Goal: Transaction & Acquisition: Purchase product/service

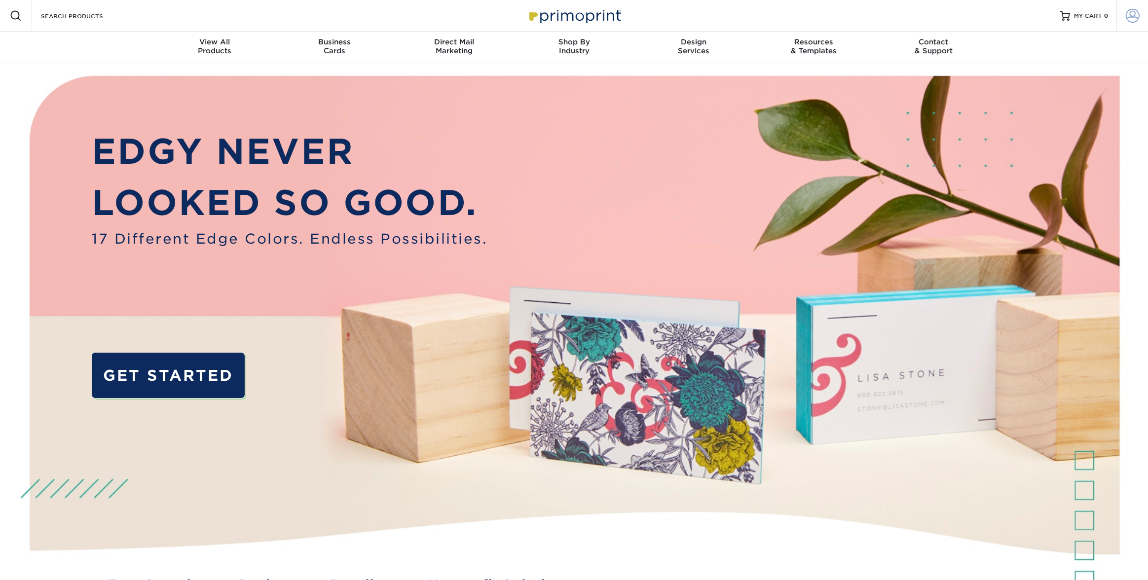
type input "[EMAIL_ADDRESS][DOMAIN_NAME]"
click at [1129, 15] on span at bounding box center [1133, 16] width 14 height 14
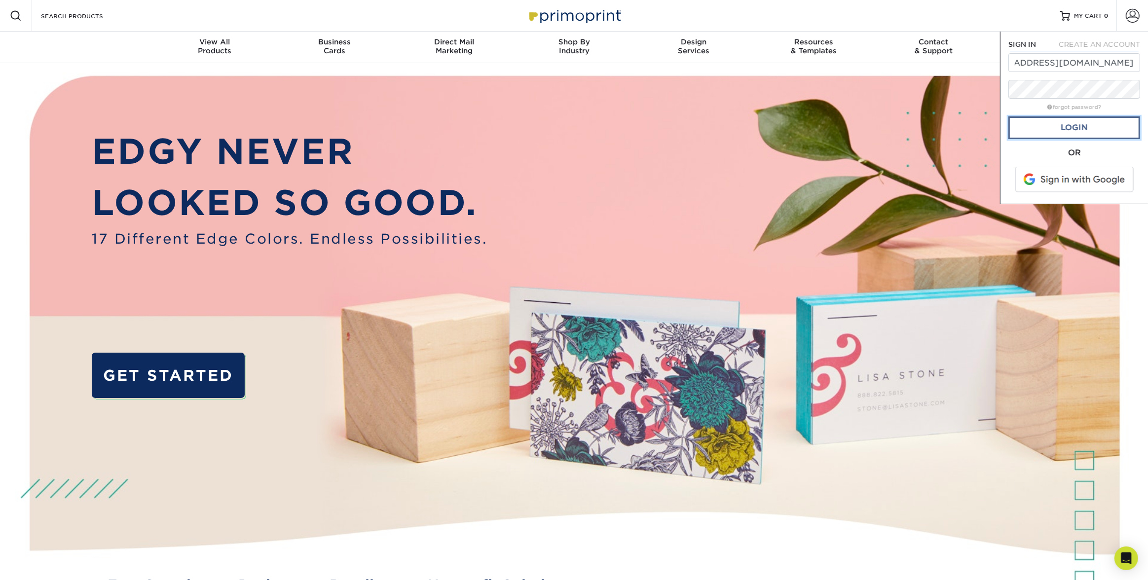
click at [1064, 134] on link "Login" at bounding box center [1075, 127] width 132 height 23
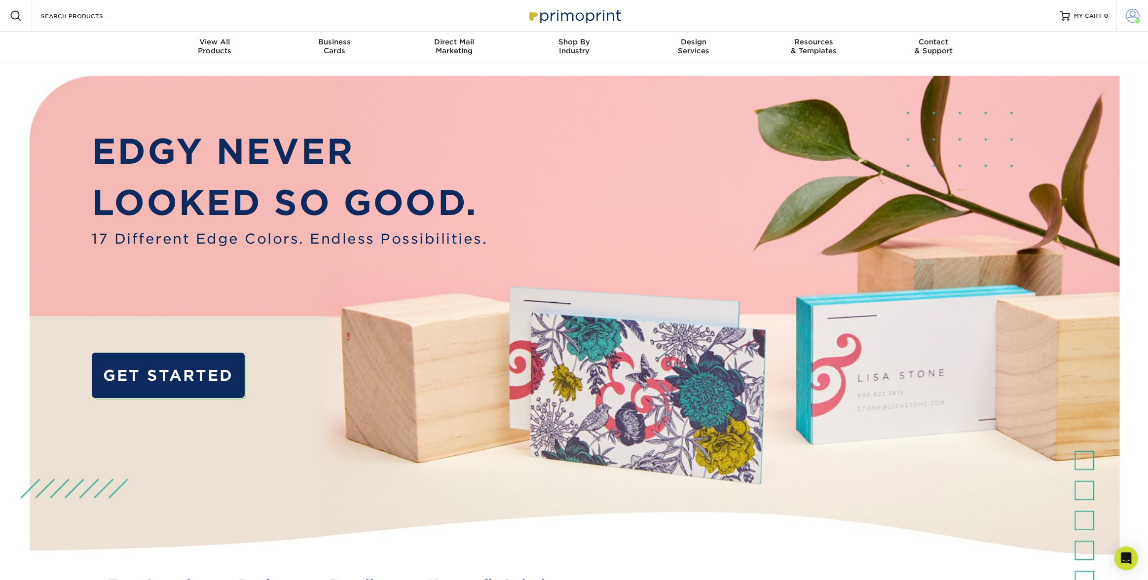
click at [1130, 17] on span at bounding box center [1133, 16] width 14 height 14
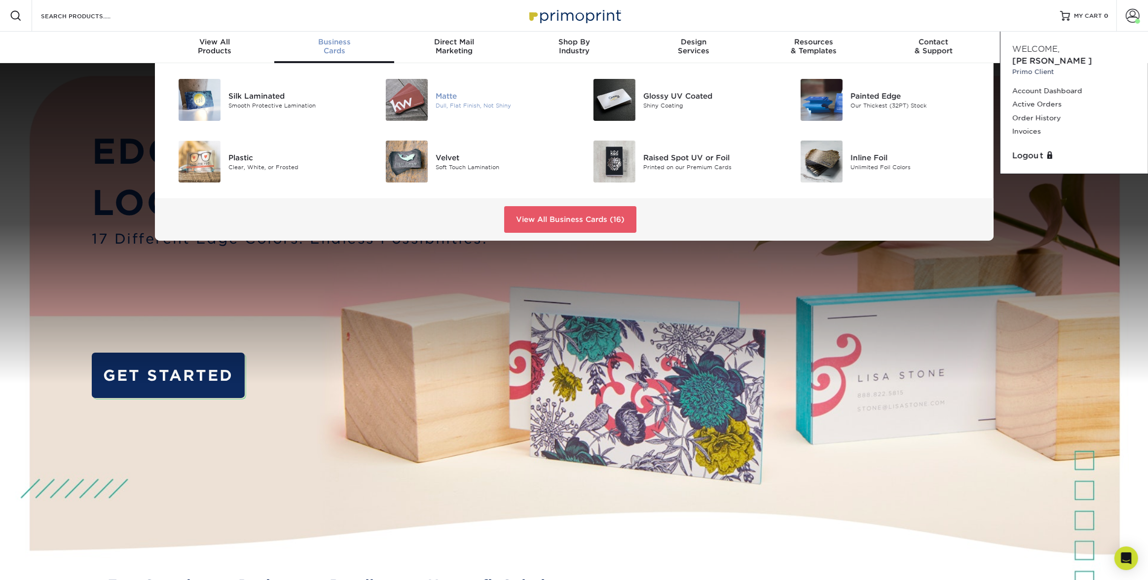
click at [447, 94] on div "Matte" at bounding box center [501, 95] width 131 height 11
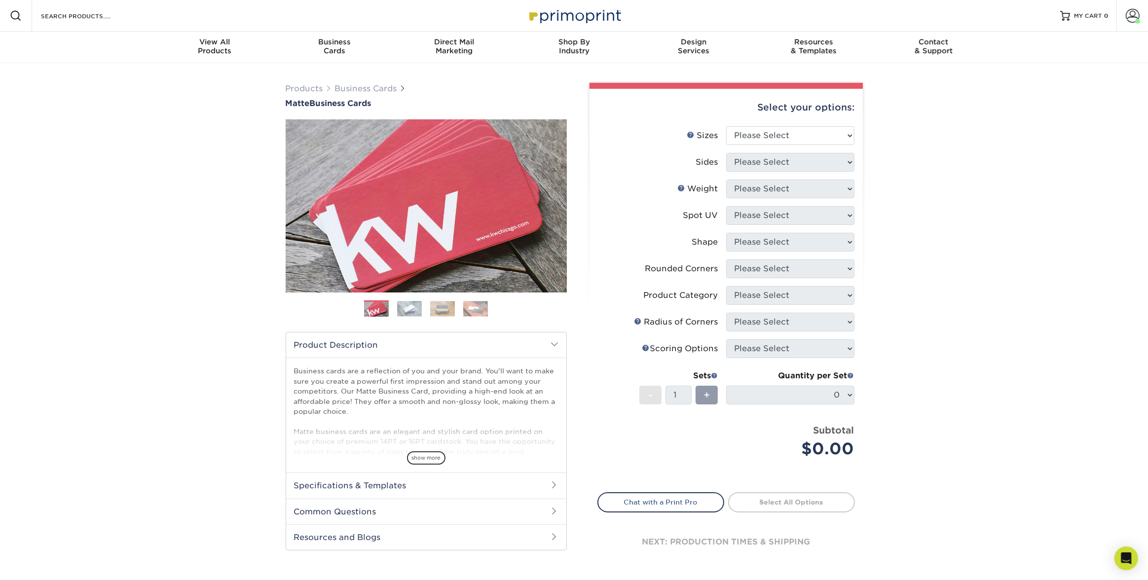
click at [1007, 148] on div "Products Business Cards Matte Business Cards Previous Next 100 $ 8" at bounding box center [574, 335] width 1148 height 544
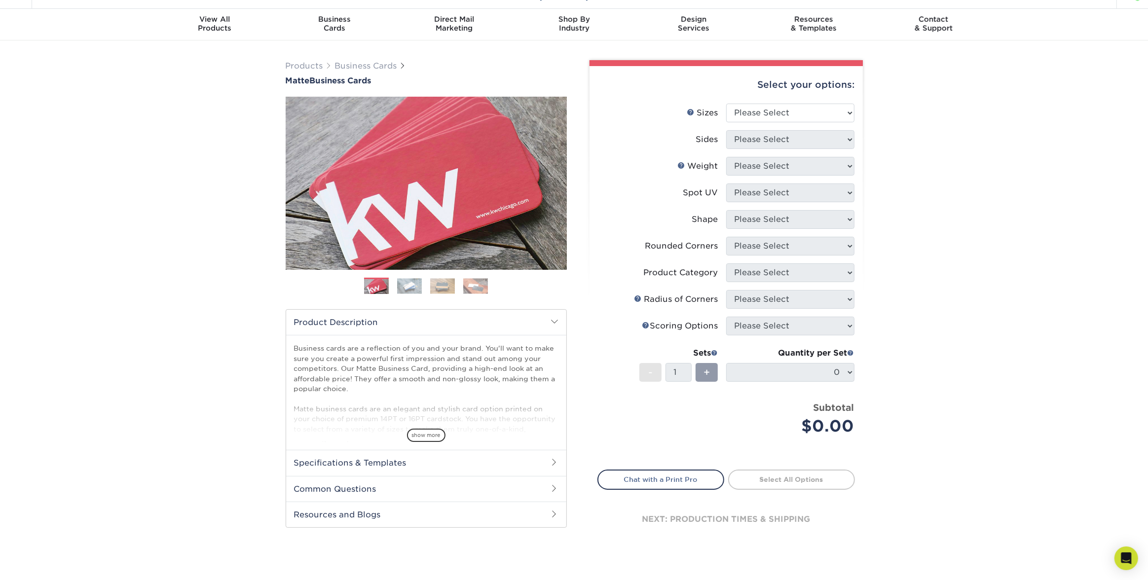
scroll to position [34, 0]
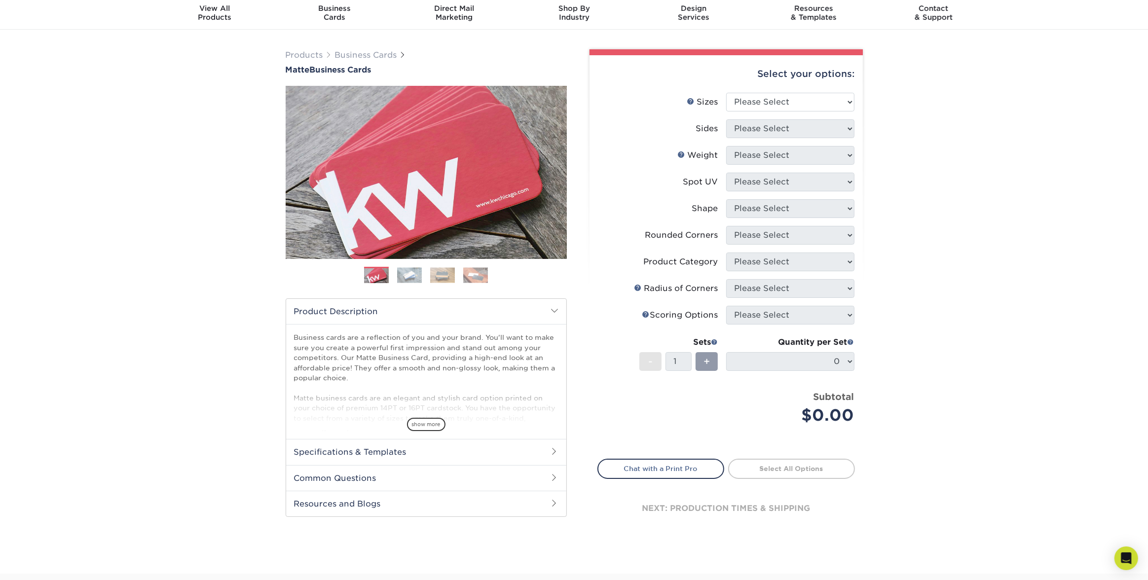
drag, startPoint x: 936, startPoint y: 104, endPoint x: 786, endPoint y: 99, distance: 150.1
click at [935, 103] on div "Products Business Cards Matte Business Cards Previous Next 100 $ 8" at bounding box center [574, 302] width 1148 height 544
click at [781, 99] on select "Please Select 1.5" x 3.5" - Mini 1.75" x 3.5" - Mini 2" x 2" - Square 2" x 3" -…" at bounding box center [790, 102] width 128 height 19
select select "2.00x3.50"
click at [726, 93] on select "Please Select 1.5" x 3.5" - Mini 1.75" x 3.5" - Mini 2" x 2" - Square 2" x 3" -…" at bounding box center [790, 102] width 128 height 19
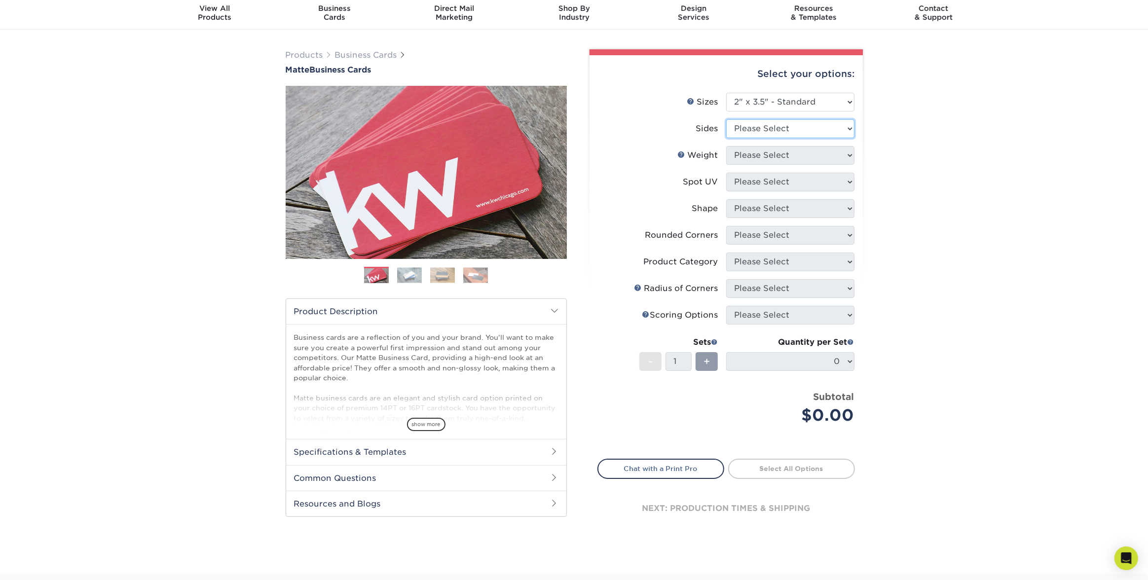
click at [756, 127] on select "Please Select Print Both Sides Print Front Only" at bounding box center [790, 128] width 128 height 19
select select "13abbda7-1d64-4f25-8bb2-c179b224825d"
click at [726, 119] on select "Please Select Print Both Sides Print Front Only" at bounding box center [790, 128] width 128 height 19
click at [774, 156] on select "Please Select 16PT 14PT" at bounding box center [790, 155] width 128 height 19
select select "16PT"
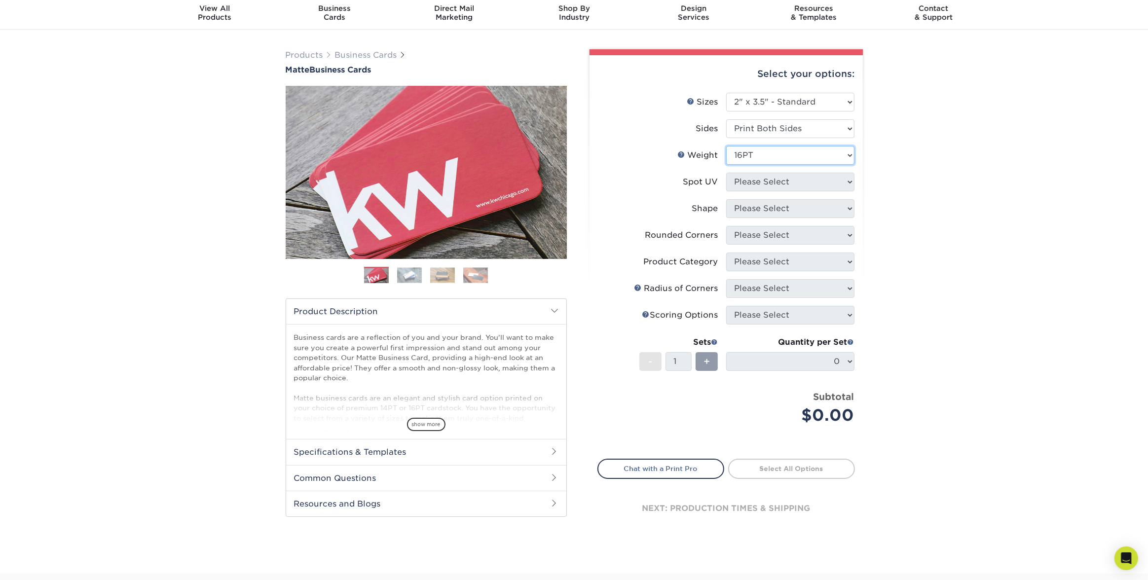
click at [726, 146] on select "Please Select 16PT 14PT" at bounding box center [790, 155] width 128 height 19
click at [771, 178] on select "Please Select No Spot UV Front and Back (Both Sides) Front Only Back Only" at bounding box center [790, 182] width 128 height 19
select select "3"
click at [726, 173] on select "Please Select No Spot UV Front and Back (Both Sides) Front Only Back Only" at bounding box center [790, 182] width 128 height 19
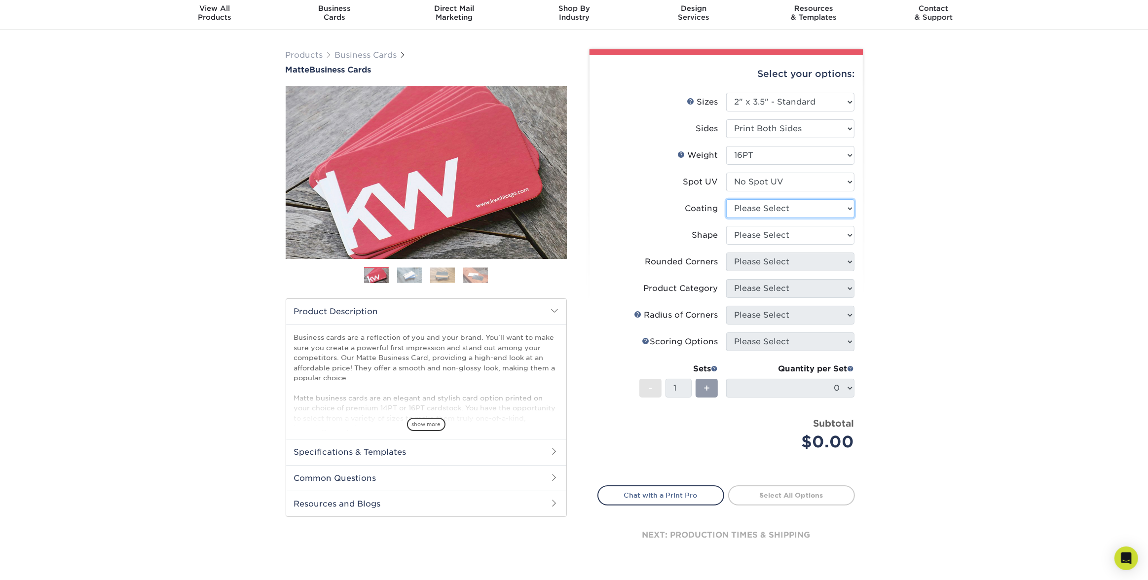
click at [776, 203] on select at bounding box center [790, 208] width 128 height 19
select select "121bb7b5-3b4d-429f-bd8d-bbf80e953313"
click at [726, 199] on select at bounding box center [790, 208] width 128 height 19
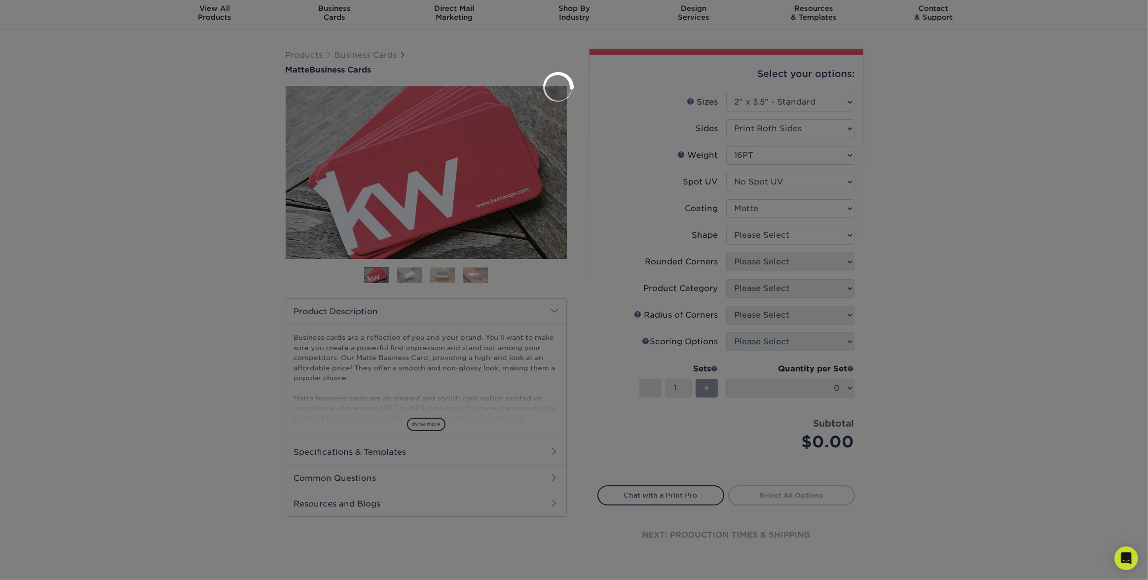
click at [771, 237] on div at bounding box center [574, 290] width 1148 height 580
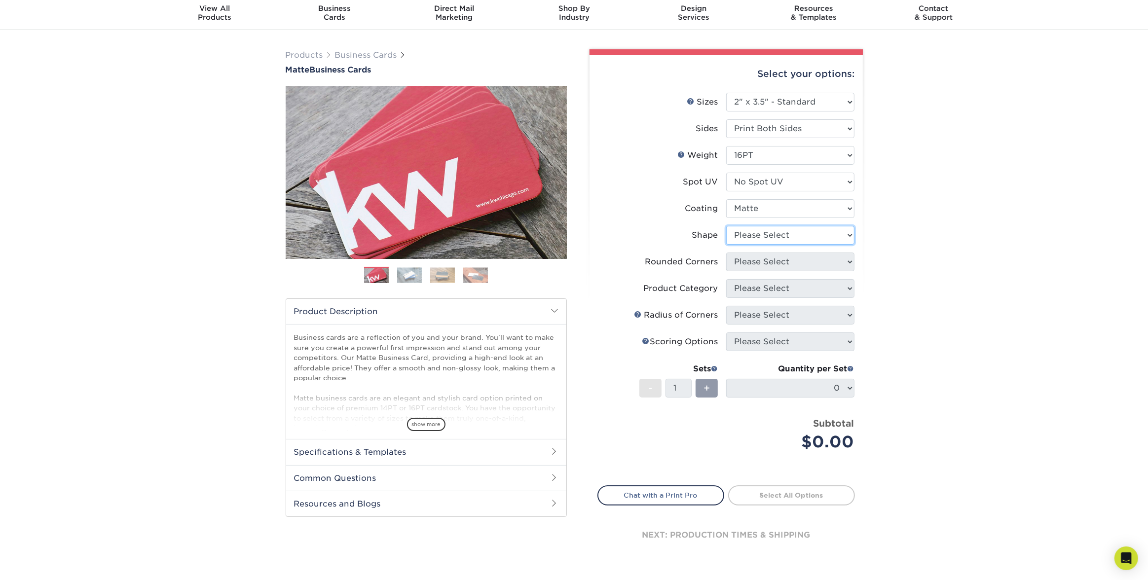
click at [758, 232] on select "Please Select Standard Oval" at bounding box center [790, 235] width 128 height 19
select select "standard"
click at [726, 226] on select "Please Select Standard Oval" at bounding box center [790, 235] width 128 height 19
click at [764, 262] on select "Please Select Yes - Round 2 Corners Yes - Round 4 Corners No" at bounding box center [790, 261] width 128 height 19
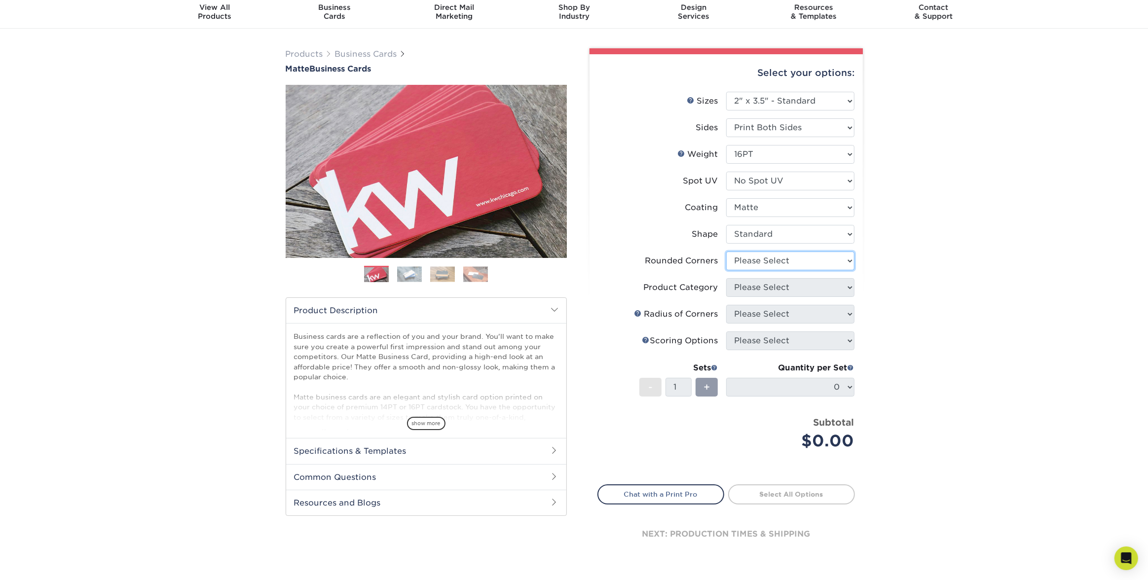
select select "0"
click at [726, 252] on select "Please Select Yes - Round 2 Corners Yes - Round 4 Corners No" at bounding box center [790, 261] width 128 height 19
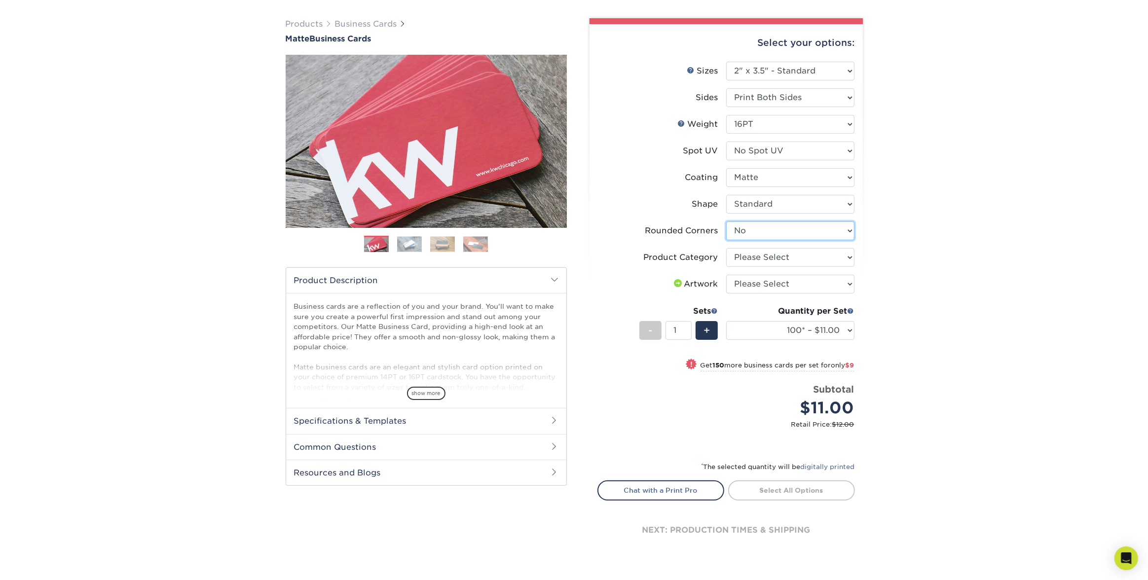
scroll to position [97, 0]
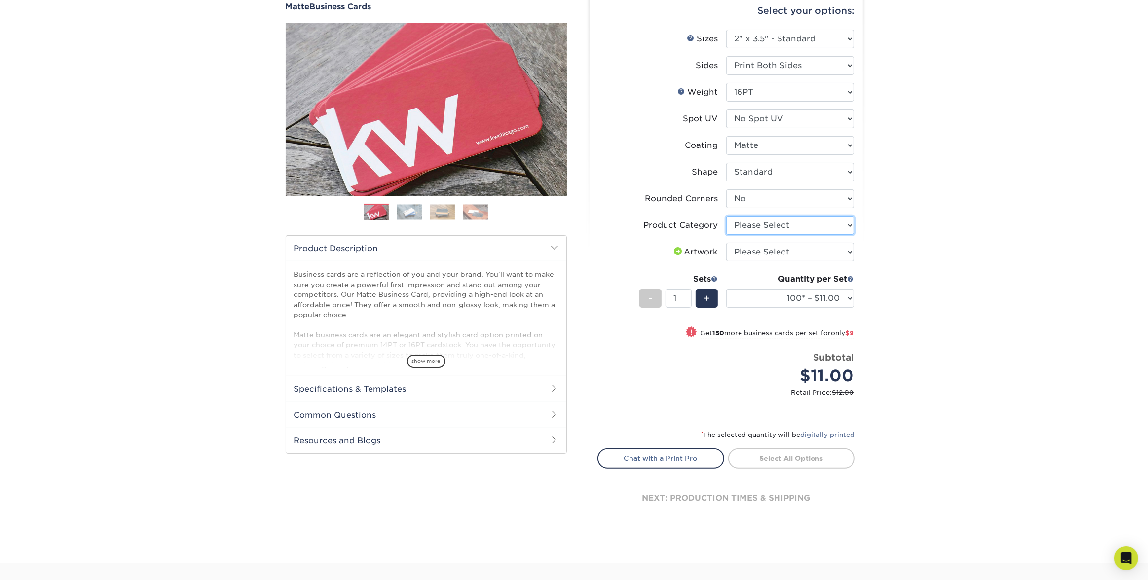
click at [771, 225] on select "Please Select Business Cards" at bounding box center [790, 225] width 128 height 19
select select "3b5148f1-0588-4f88-a218-97bcfdce65c1"
click at [726, 216] on select "Please Select Business Cards" at bounding box center [790, 225] width 128 height 19
click at [771, 252] on select "Please Select I will upload files I need a design - $100" at bounding box center [790, 252] width 128 height 19
select select "upload"
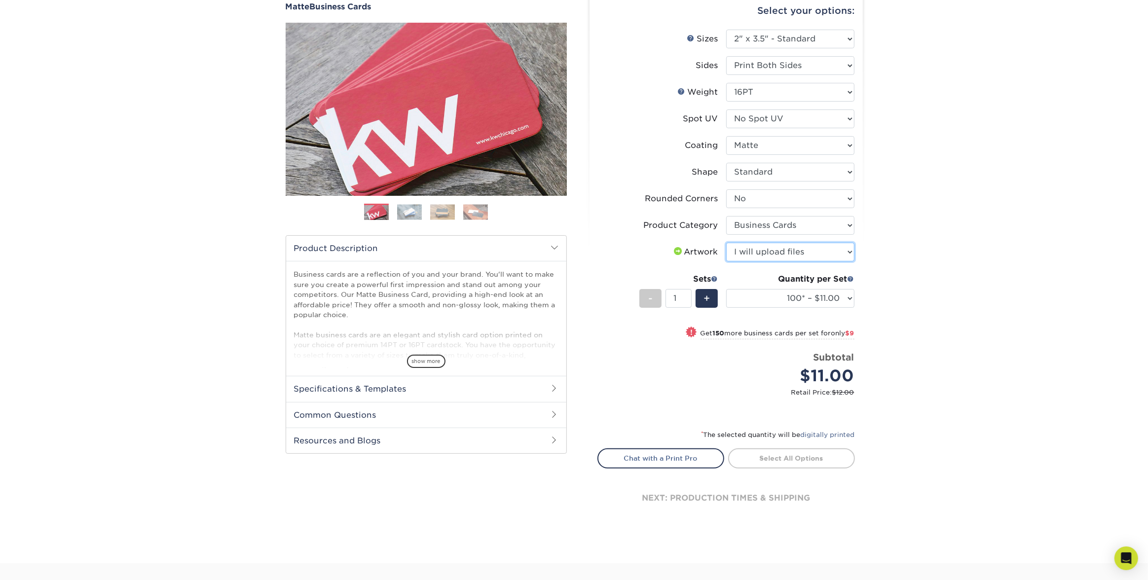
click at [726, 243] on select "Please Select I will upload files I need a design - $100" at bounding box center [790, 252] width 128 height 19
click at [850, 297] on select "100* – $11.00 250* – $20.00 500 – $39.00 1000 – $49.00 2500 – $87.00 5000 – $16…" at bounding box center [790, 298] width 128 height 19
click at [906, 299] on div "Products Business Cards Matte Business Cards Previous Next 100 $ 8" at bounding box center [574, 264] width 1148 height 597
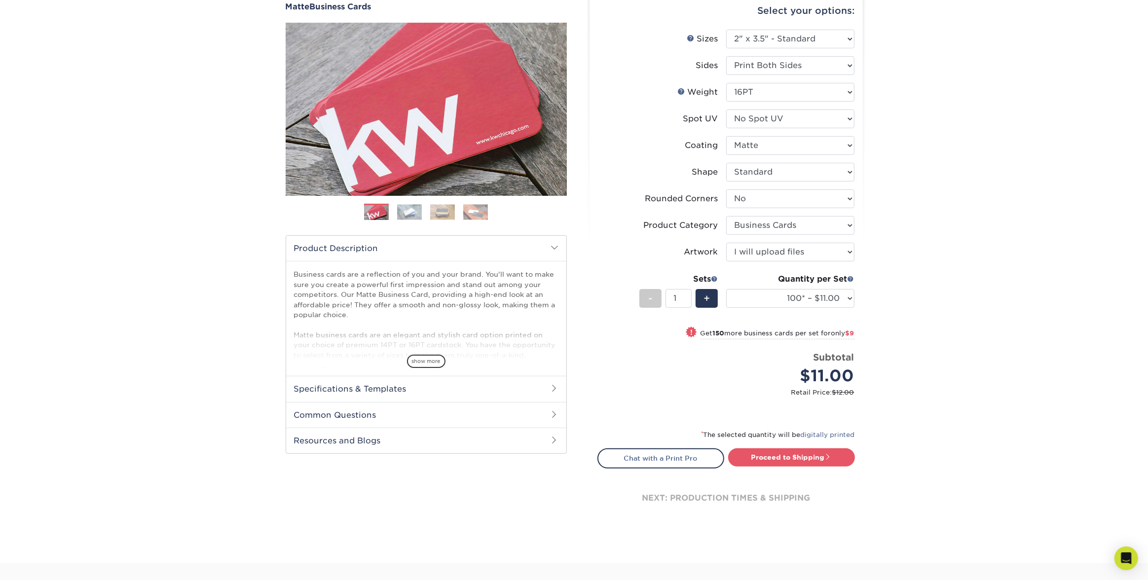
click at [906, 299] on div "Products Business Cards Matte Business Cards Previous Next 100 $ 8" at bounding box center [574, 264] width 1148 height 597
click at [849, 298] on select "100* – $11.00 250* – $20.00 500 – $39.00 1000 – $49.00 2500 – $87.00 5000 – $16…" at bounding box center [790, 298] width 128 height 19
select select "250* – $20.00"
click at [726, 289] on select "100* – $11.00 250* – $20.00 500 – $39.00 1000 – $49.00 2500 – $87.00 5000 – $16…" at bounding box center [790, 298] width 128 height 19
click at [923, 307] on div "Products Business Cards Matte Business Cards Previous Next 100 $ 8" at bounding box center [574, 264] width 1148 height 597
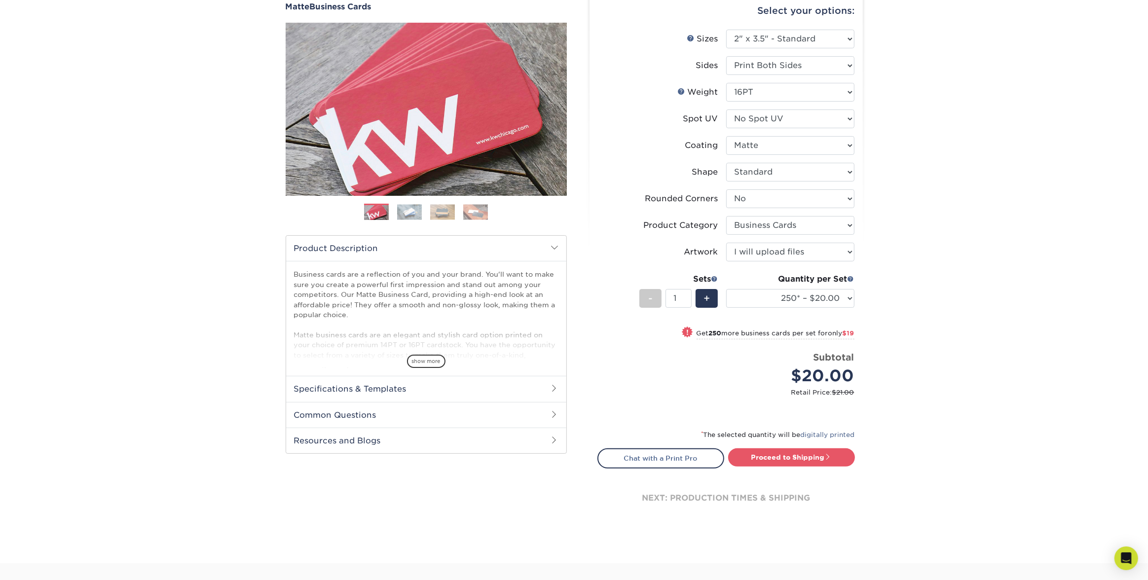
click at [955, 303] on div "Products Business Cards Matte Business Cards Previous Next 100 $ 8" at bounding box center [574, 264] width 1148 height 597
click at [968, 323] on div "Products Business Cards Matte Business Cards Previous Next 100 $ 8" at bounding box center [574, 264] width 1148 height 597
click at [706, 300] on span "+" at bounding box center [707, 298] width 6 height 15
type input "2"
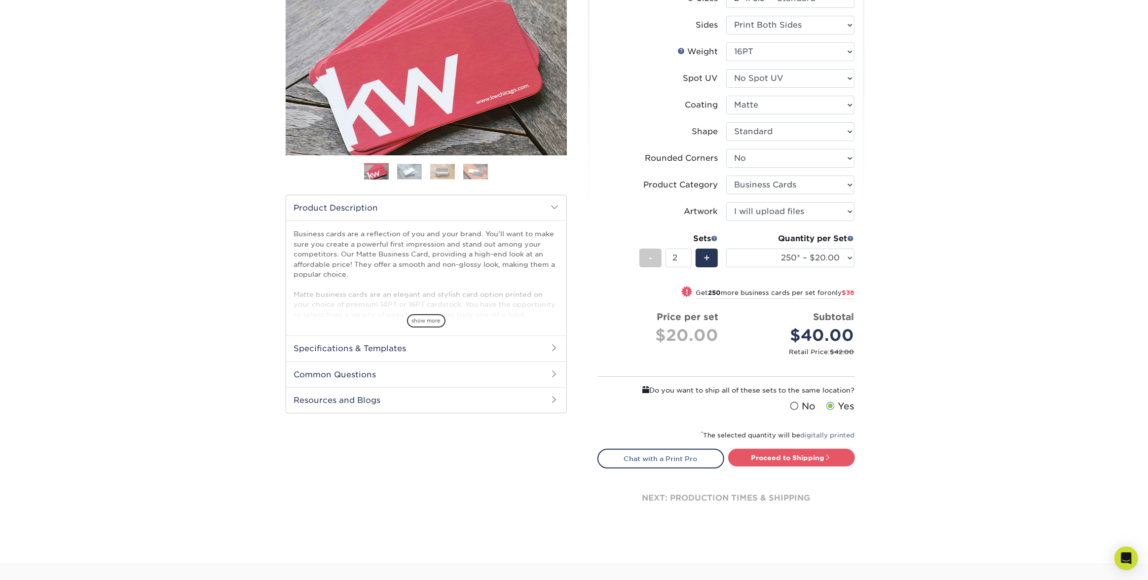
scroll to position [162, 0]
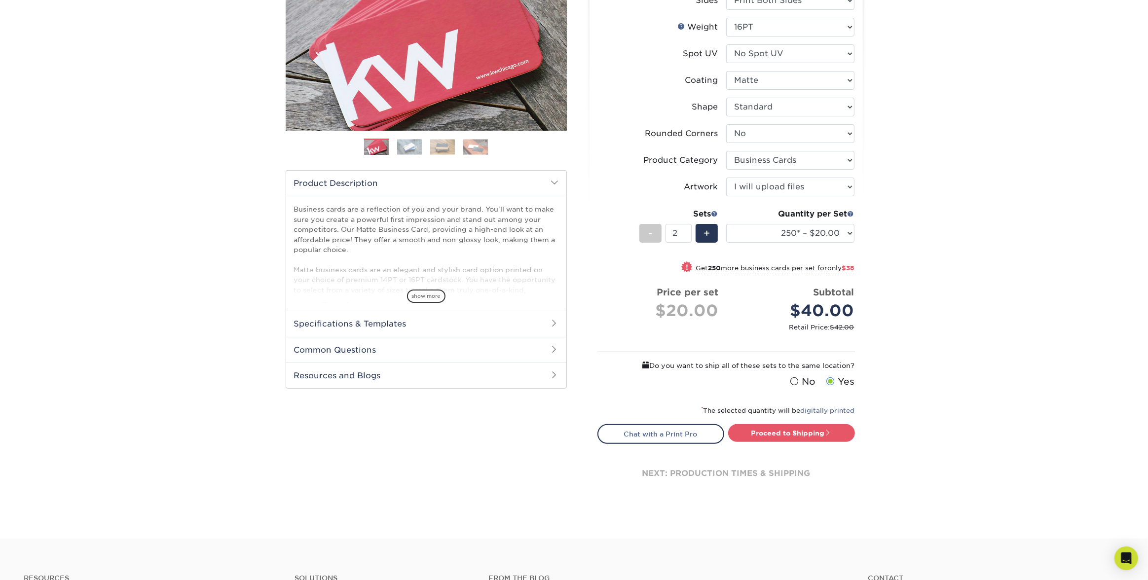
click at [931, 416] on div "Products Business Cards Matte Business Cards Previous Next 100 $ 8" at bounding box center [574, 220] width 1148 height 638
click at [797, 433] on link "Proceed to Shipping" at bounding box center [791, 433] width 127 height 18
type input "Set 1"
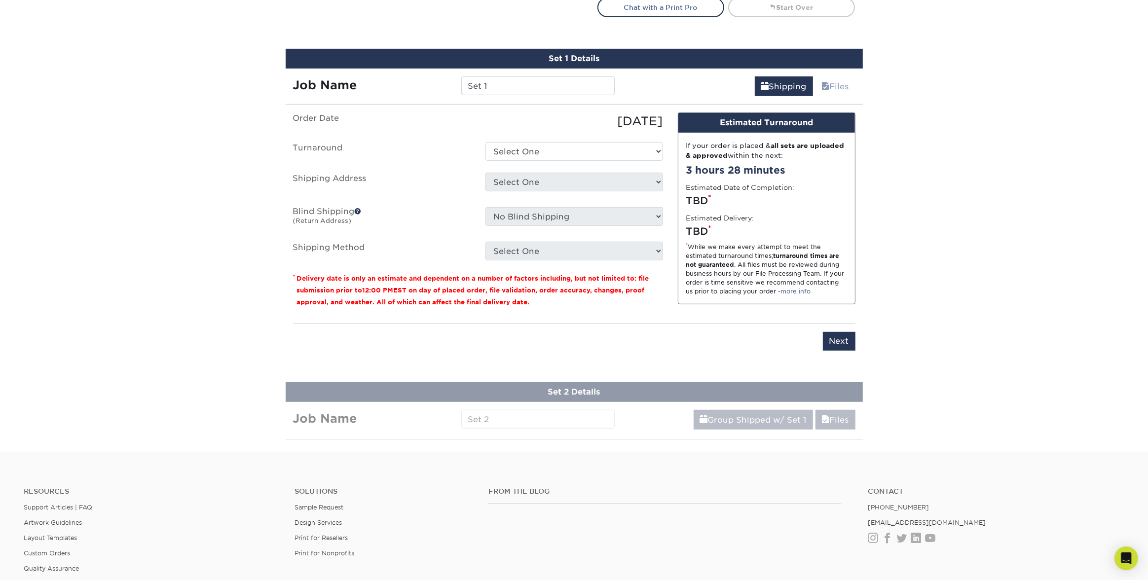
scroll to position [612, 0]
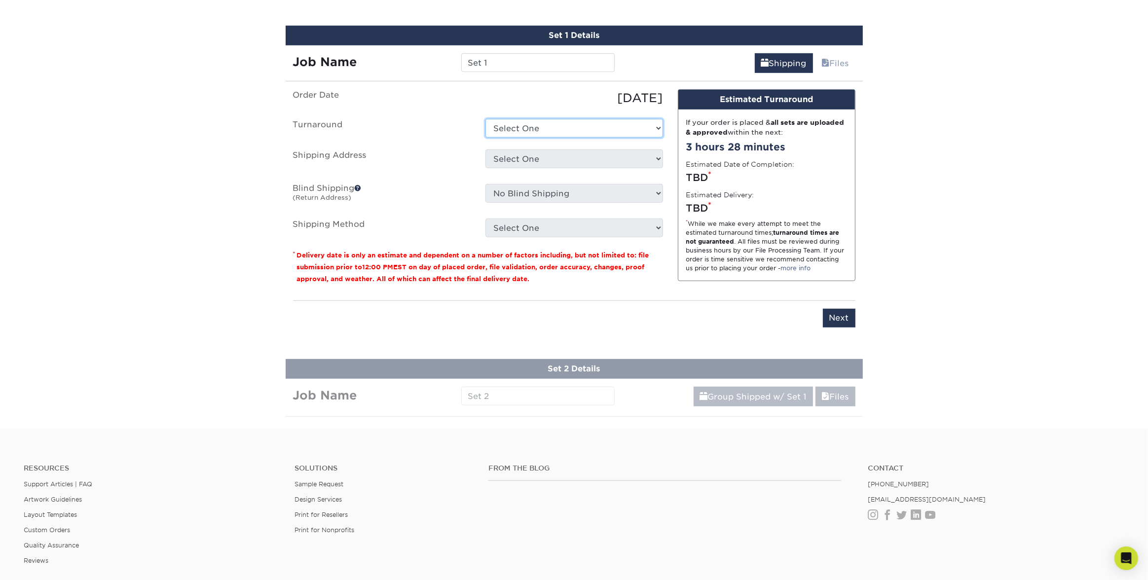
click at [524, 127] on select "Select One 2-4 Business Days 2 Day Next Business Day" at bounding box center [575, 128] width 178 height 19
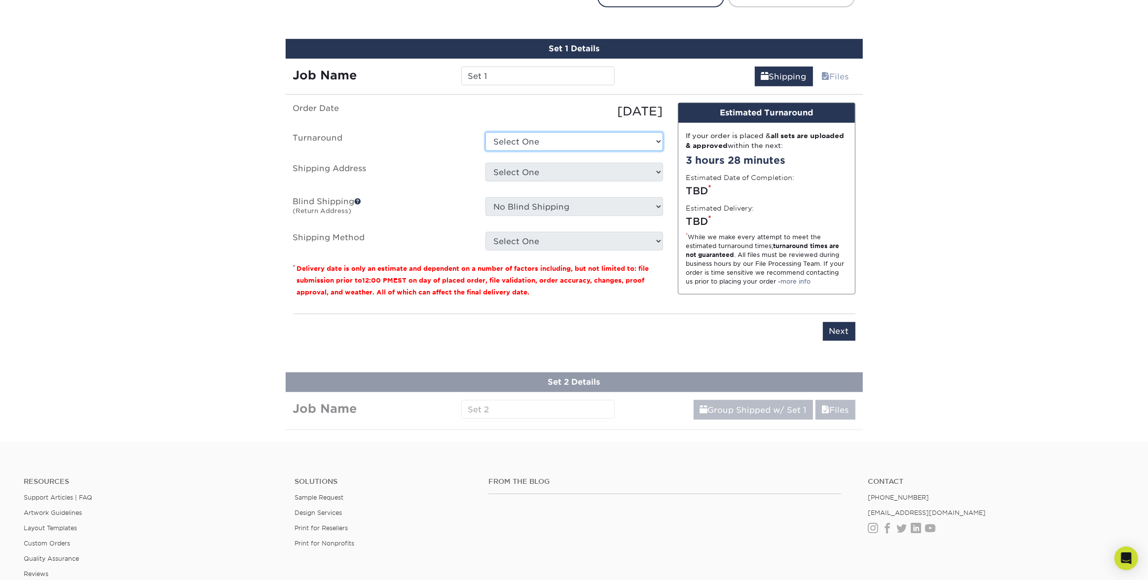
scroll to position [597, 0]
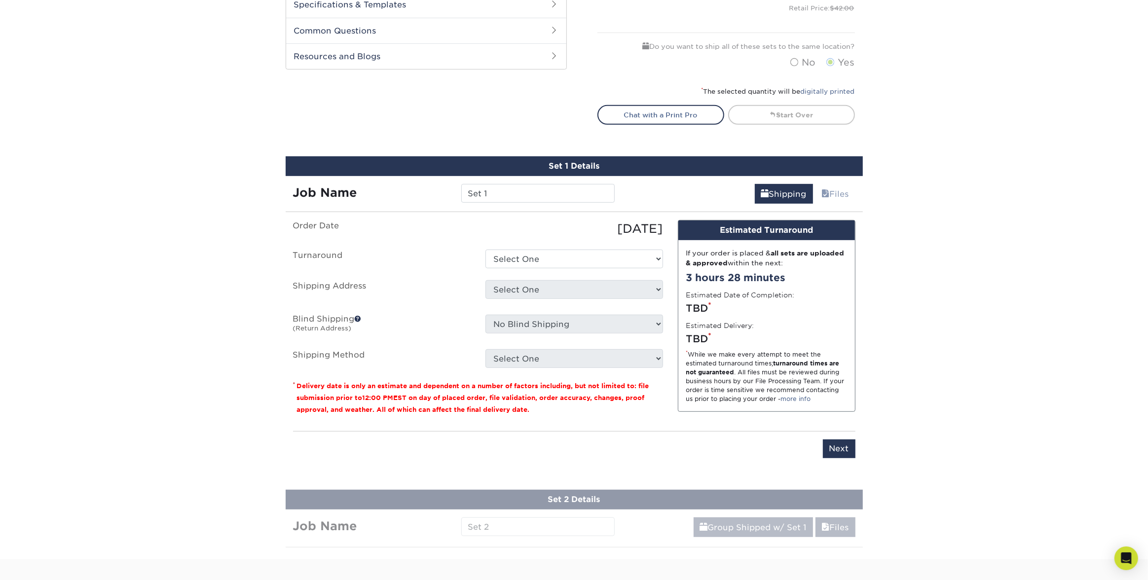
scroll to position [481, 0]
